Goal: Transaction & Acquisition: Purchase product/service

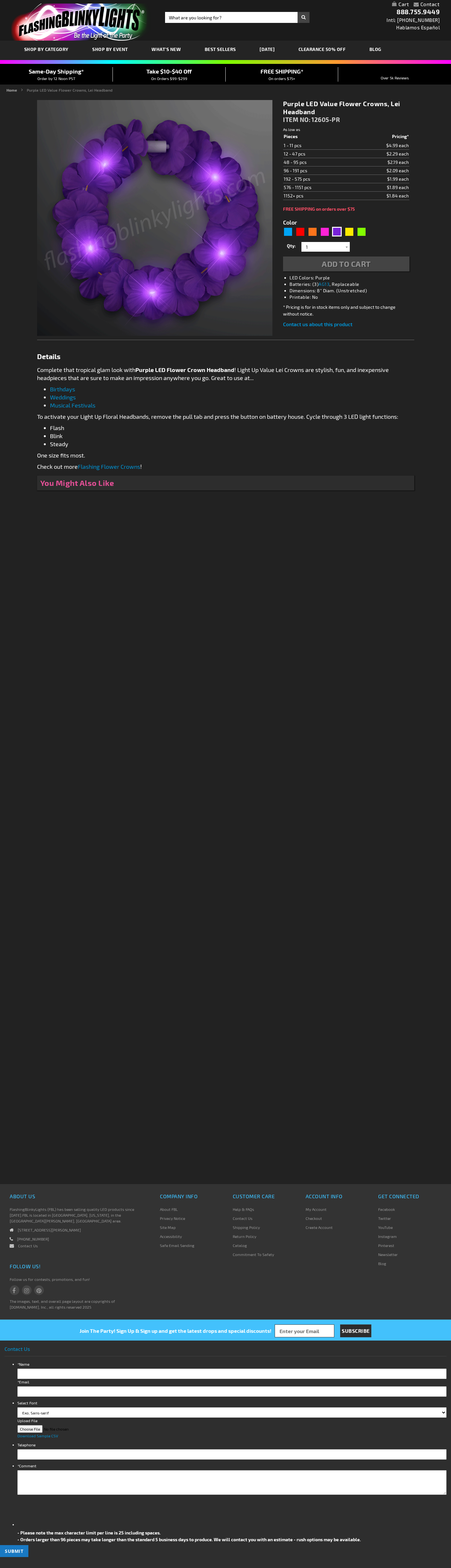
type input "5640"
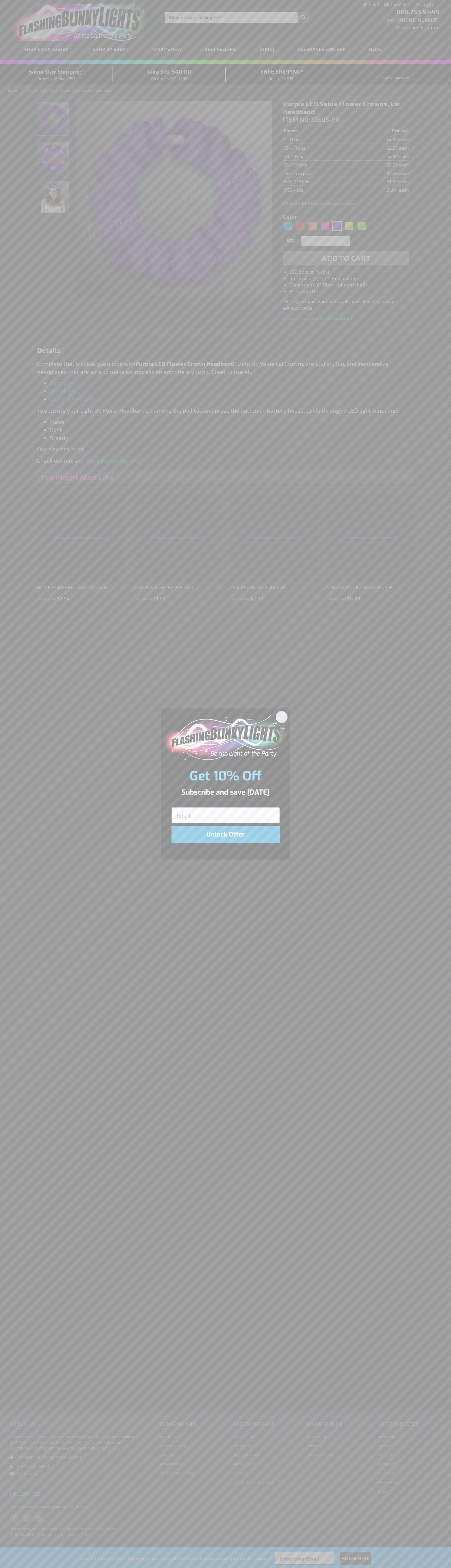
click at [282, 717] on icon "Close dialog" at bounding box center [281, 717] width 5 height 5
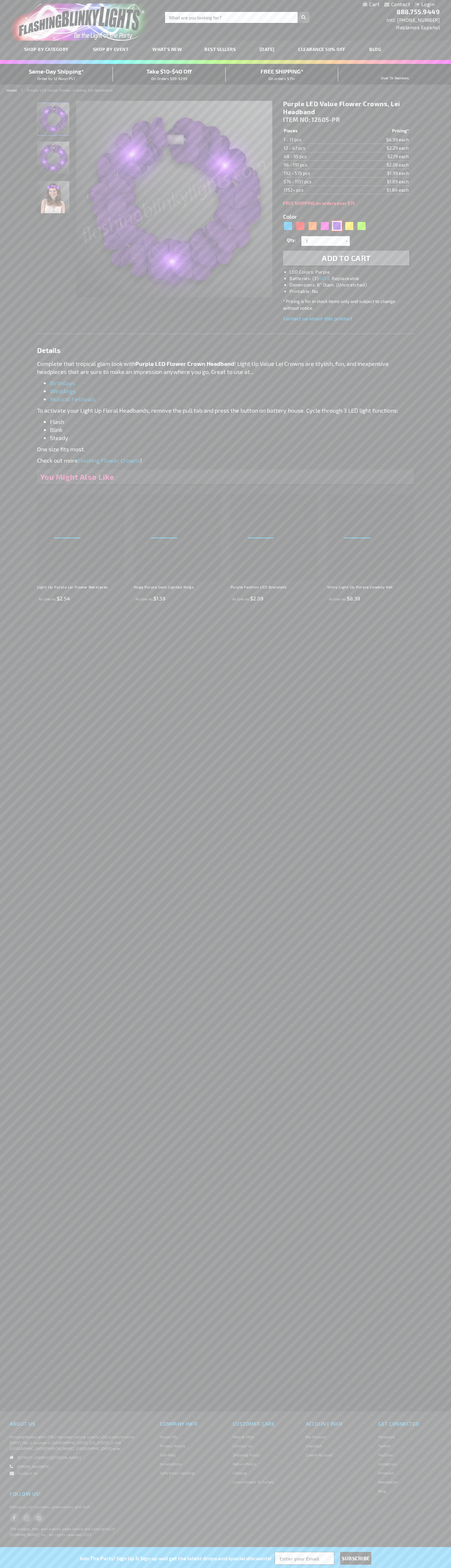
click at [337, 226] on div "Purple" at bounding box center [337, 226] width 9 height 9
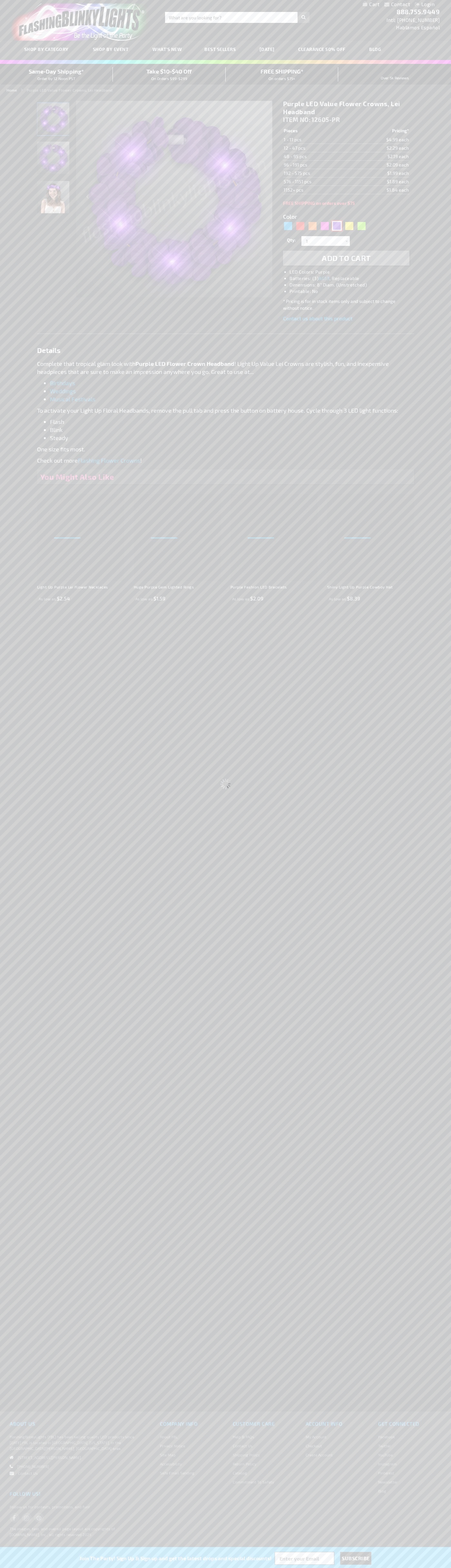
select select
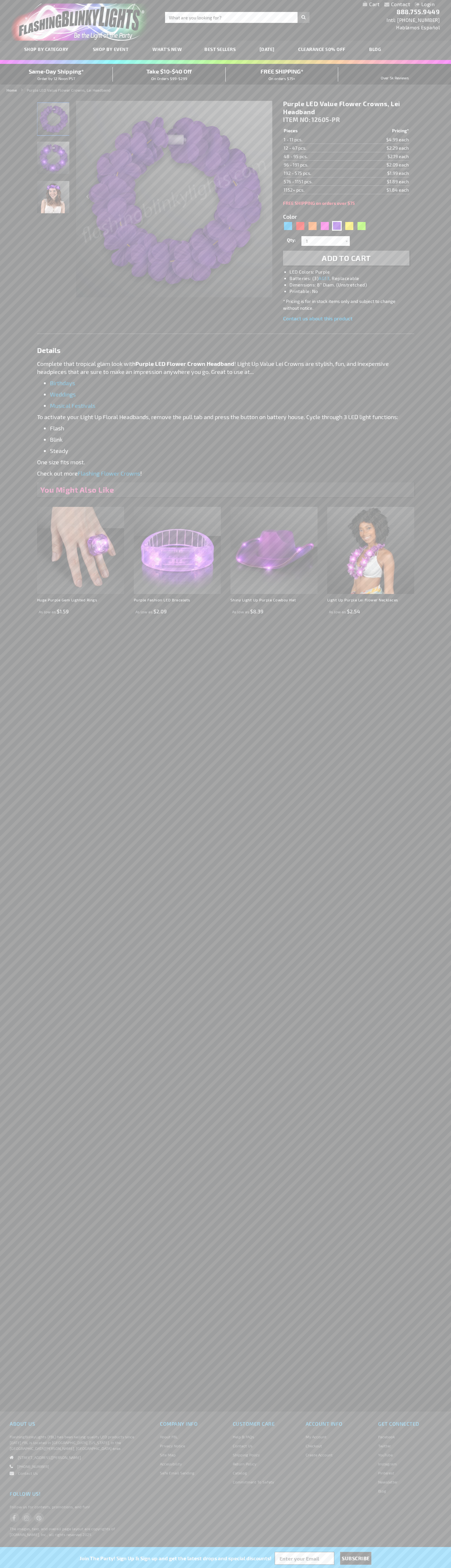
click at [346, 258] on span "Add to Cart" at bounding box center [346, 258] width 49 height 9
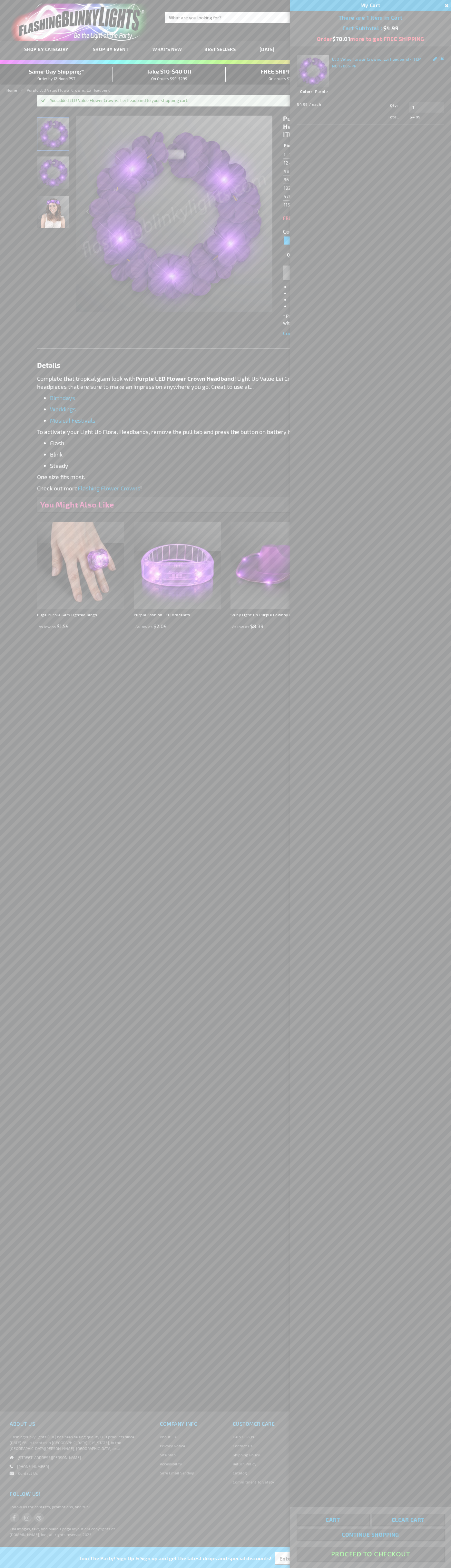
click at [371, 1555] on button "Proceed To Checkout" at bounding box center [370, 1554] width 147 height 14
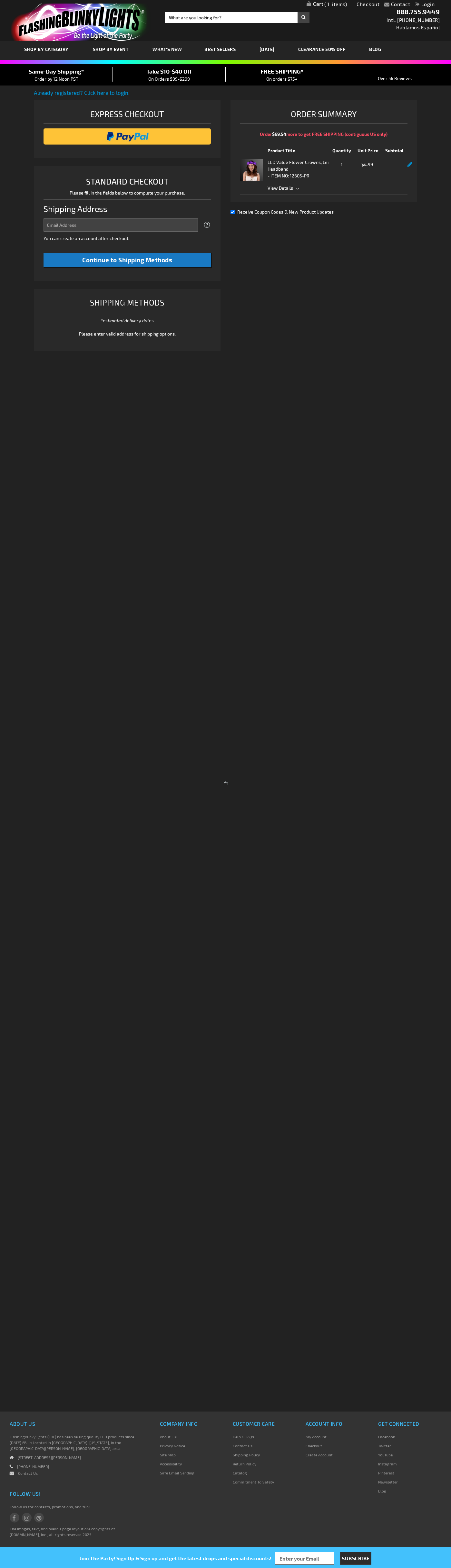
select select "US"
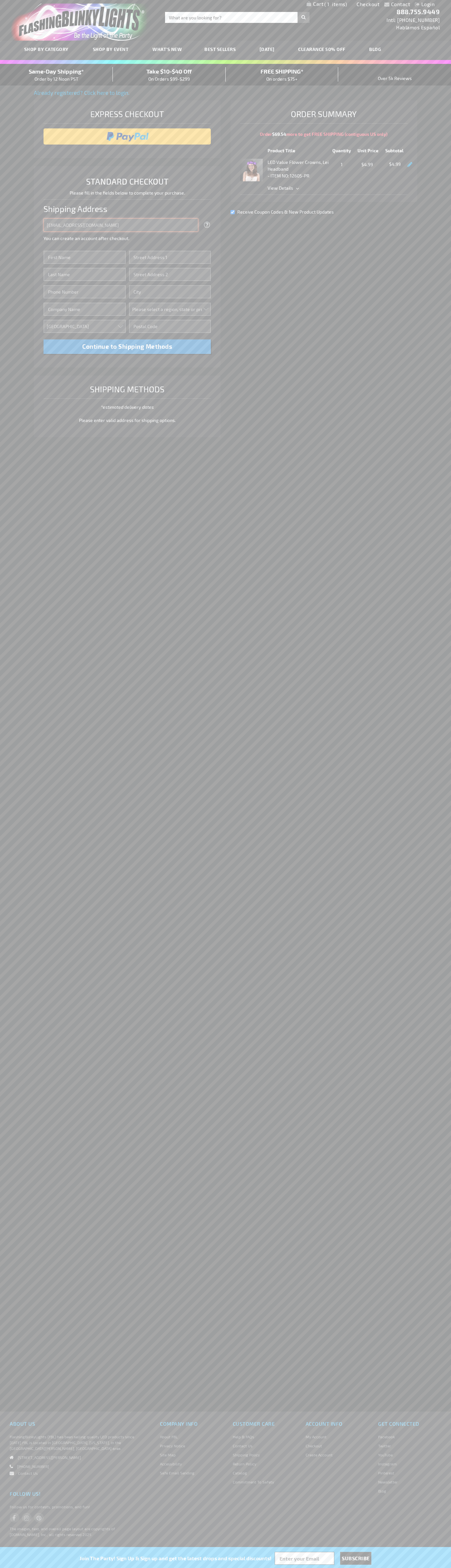
type input "johnsmith005@storebotmail.joonix.net"
type input "John"
type input "1600 Amphitheatre Parkway"
type input "First floor"
type input "mountain view"
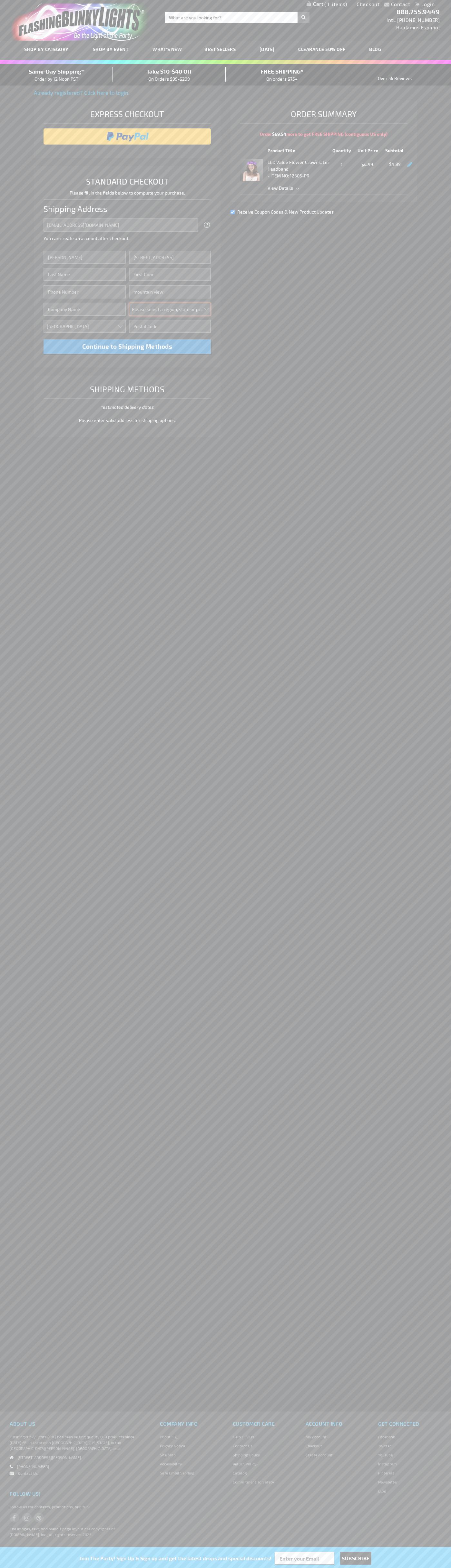
select select "12"
type input "94043"
type input "Smith"
type input "6502530000"
